Goal: Task Accomplishment & Management: Use online tool/utility

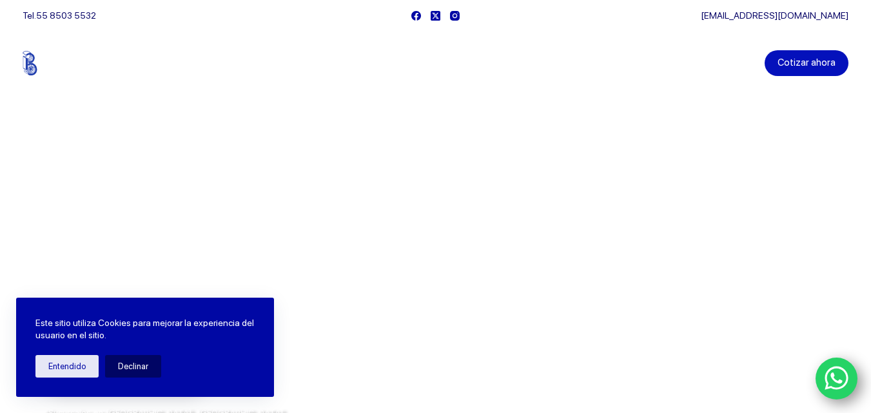
click at [819, 67] on link "Cotizar ahora" at bounding box center [807, 63] width 84 height 26
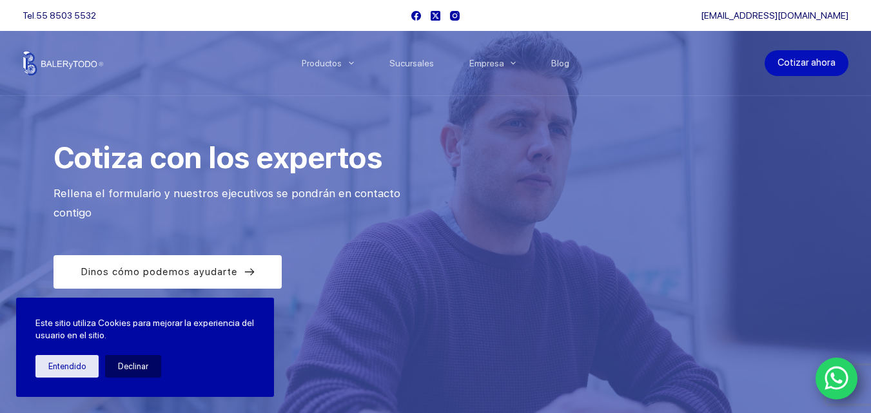
click at [804, 62] on link "Cotizar ahora" at bounding box center [807, 63] width 84 height 26
click at [75, 363] on button "Entendido" at bounding box center [66, 366] width 63 height 23
